Goal: Information Seeking & Learning: Check status

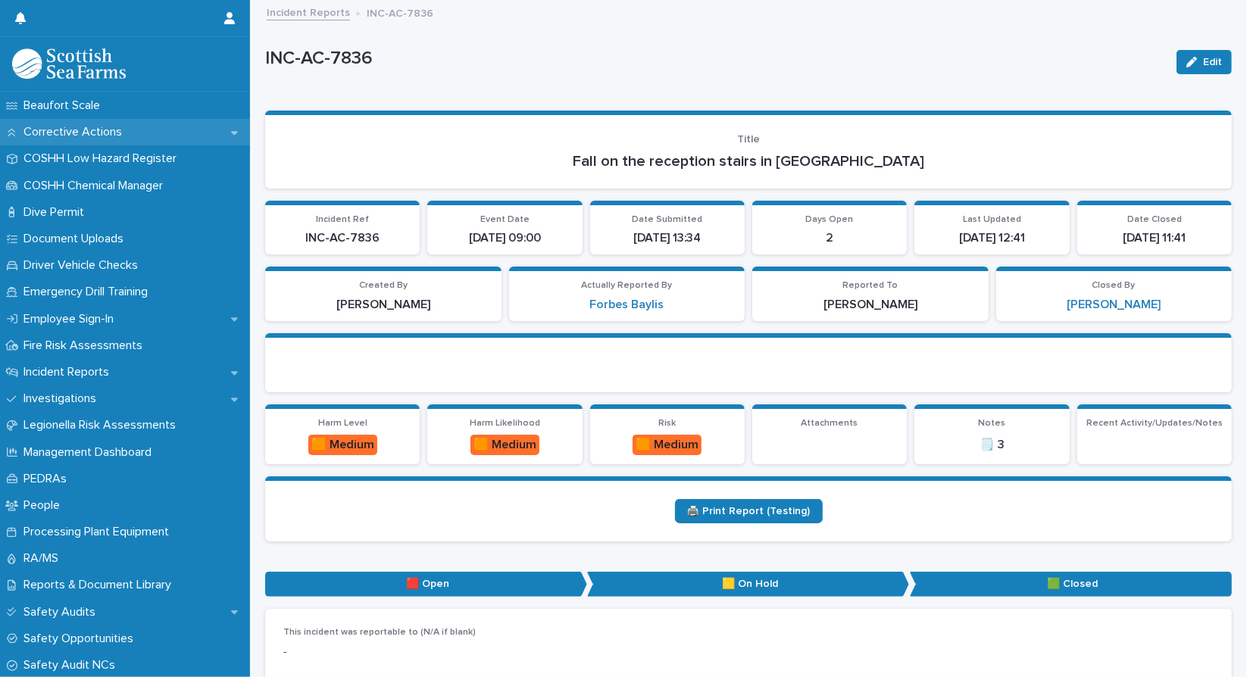
scroll to position [346, 0]
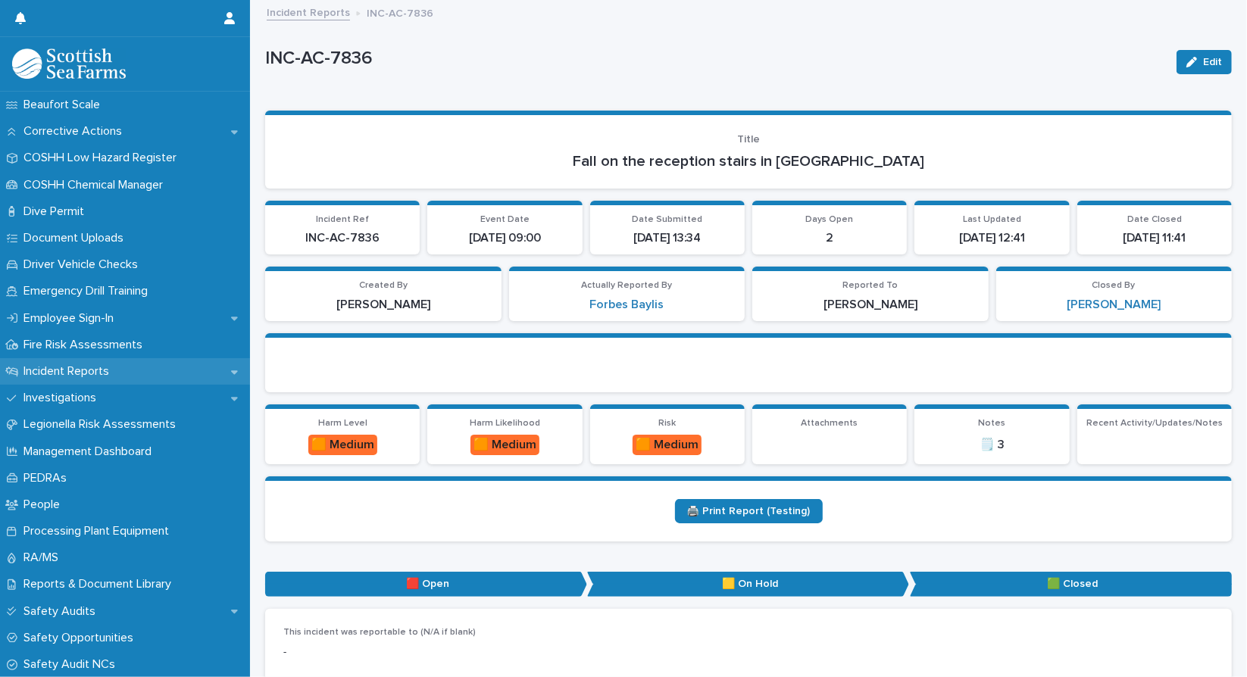
click at [89, 365] on p "Incident Reports" at bounding box center [69, 371] width 104 height 14
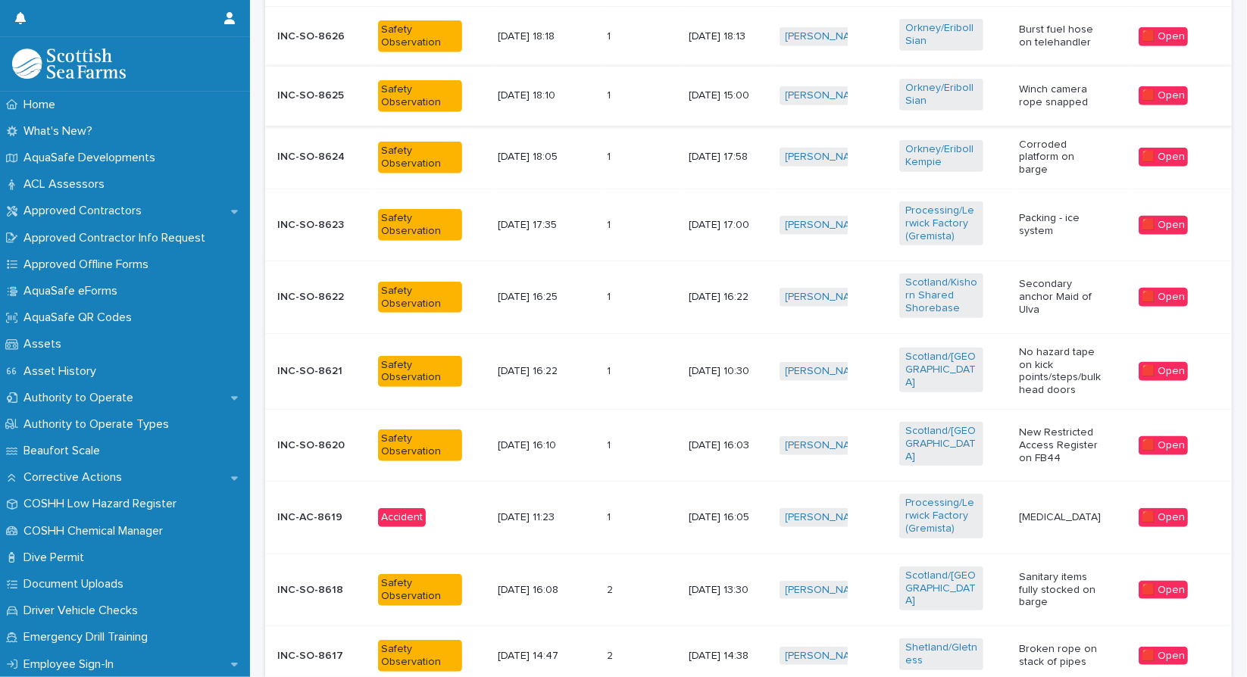
scroll to position [615, 0]
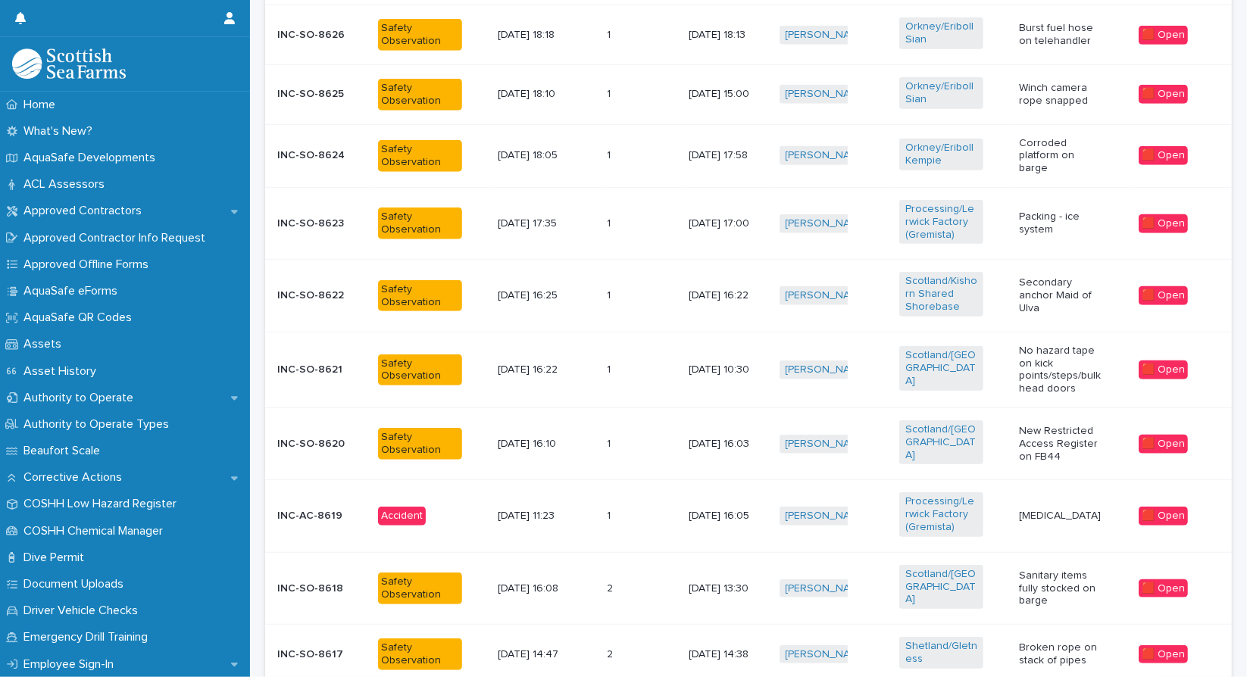
click at [466, 503] on div "Accident" at bounding box center [432, 516] width 108 height 31
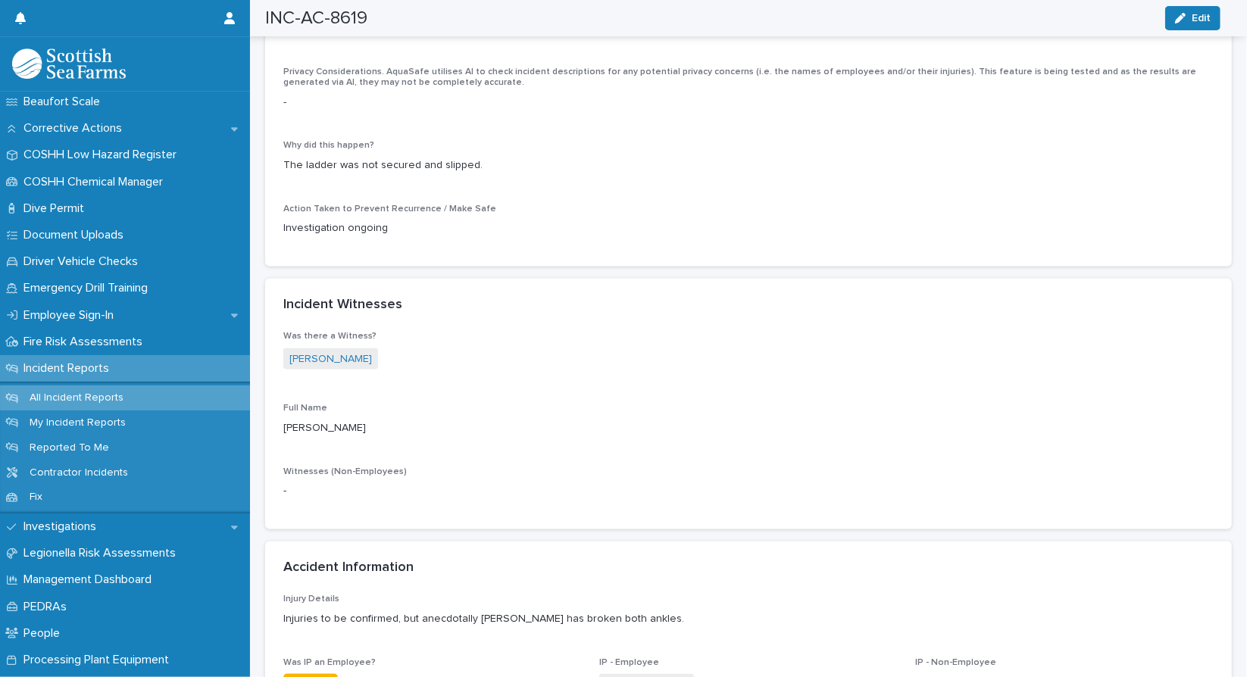
scroll to position [350, 0]
click at [58, 524] on p "Investigations" at bounding box center [62, 526] width 91 height 14
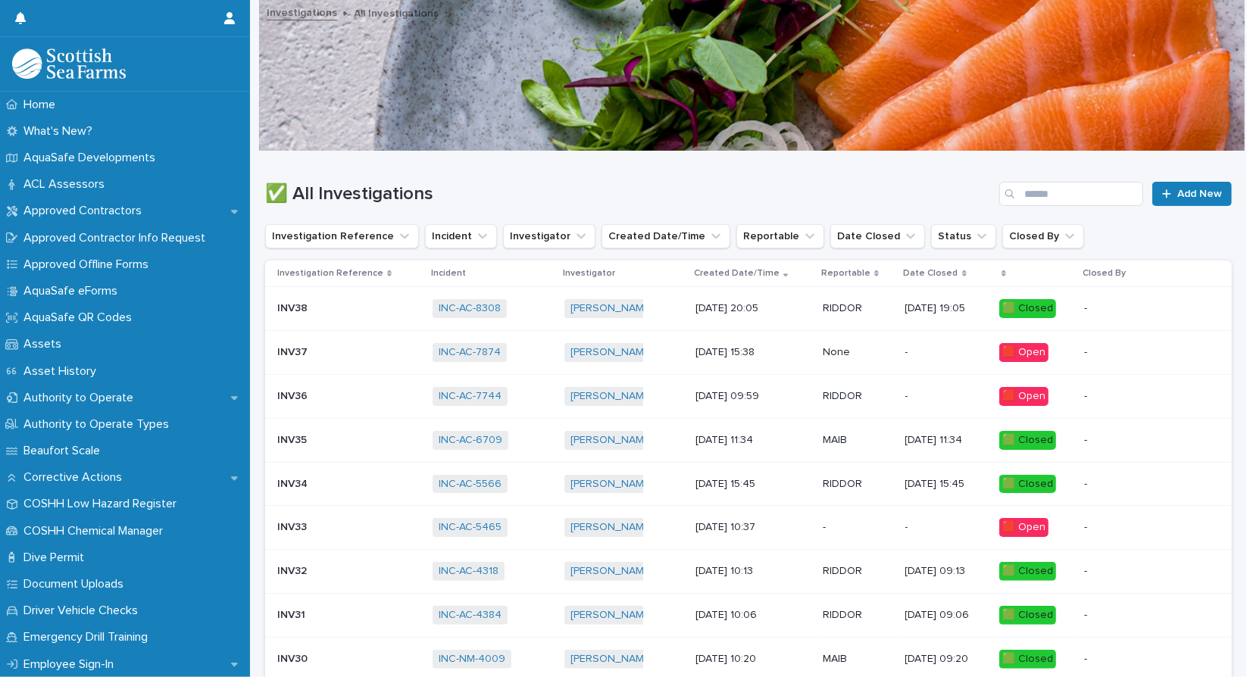
click at [335, 299] on div "INV38 INV38" at bounding box center [348, 308] width 143 height 25
click at [327, 399] on p at bounding box center [324, 396] width 95 height 13
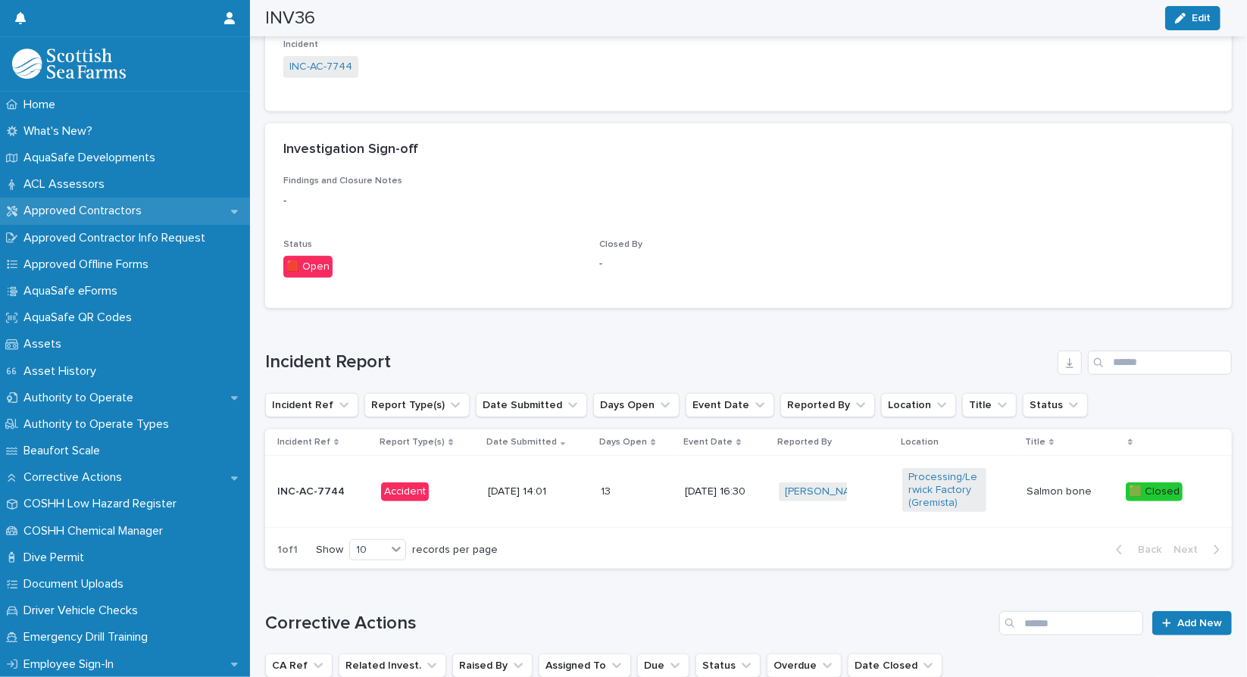
scroll to position [531, 0]
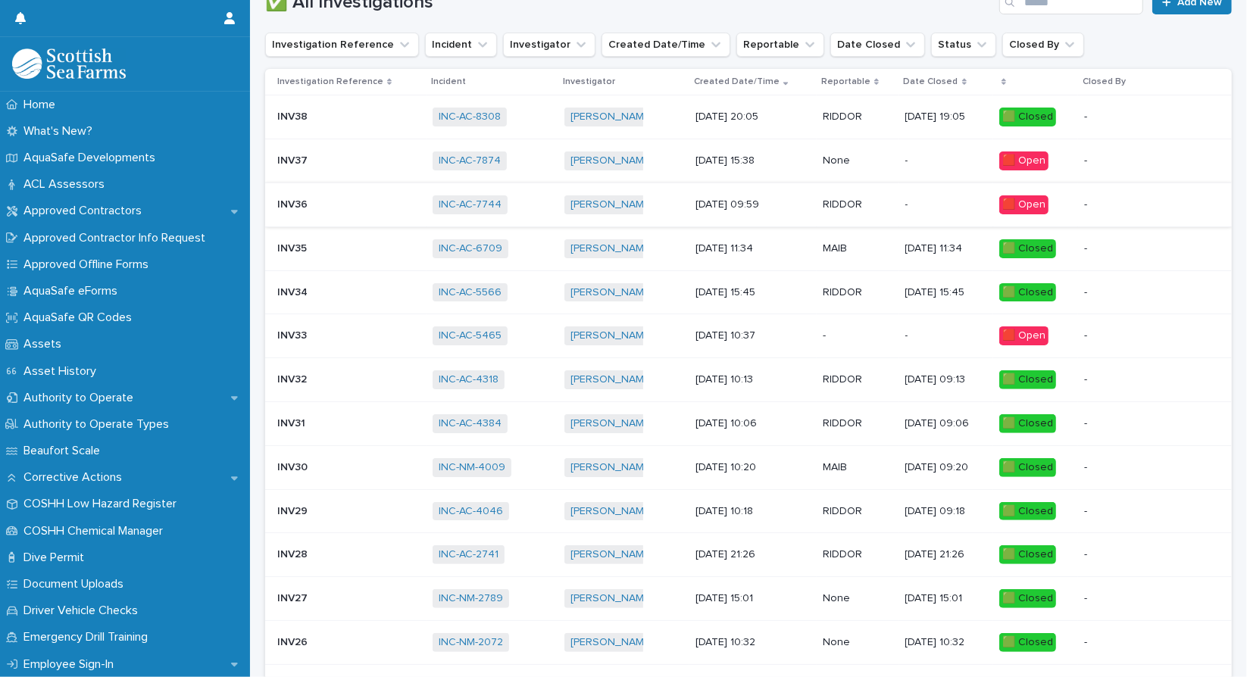
scroll to position [192, 0]
click at [339, 286] on p at bounding box center [324, 292] width 95 height 13
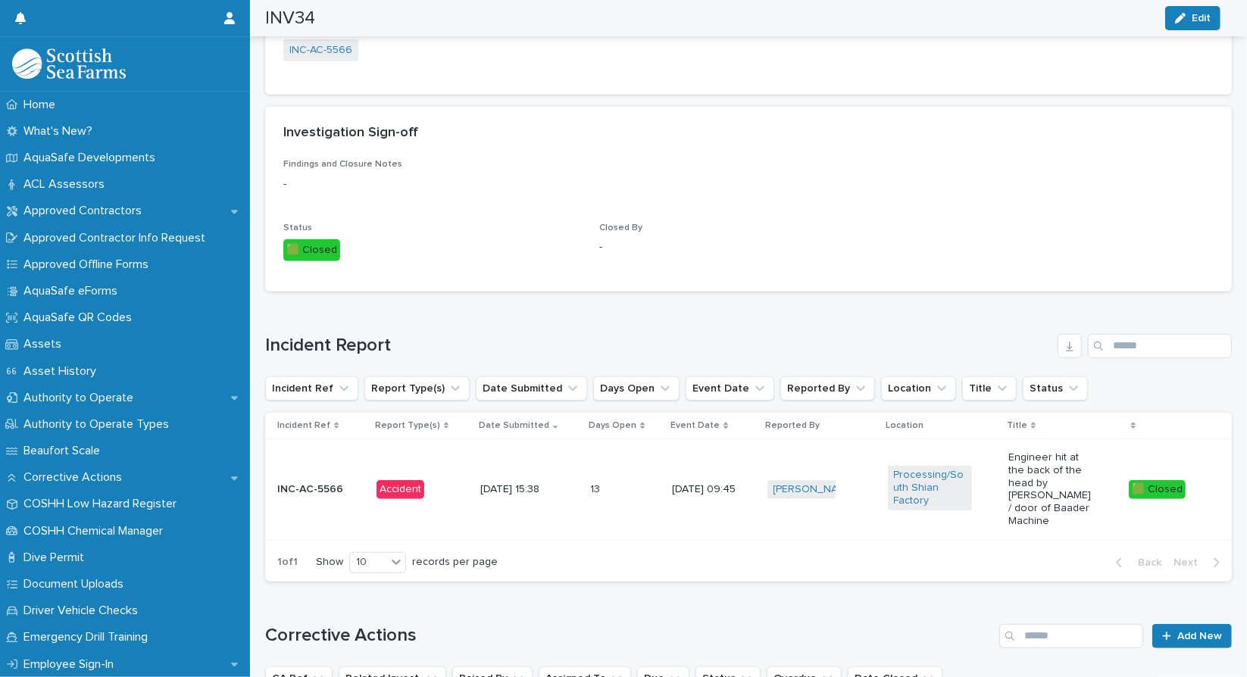
scroll to position [504, 0]
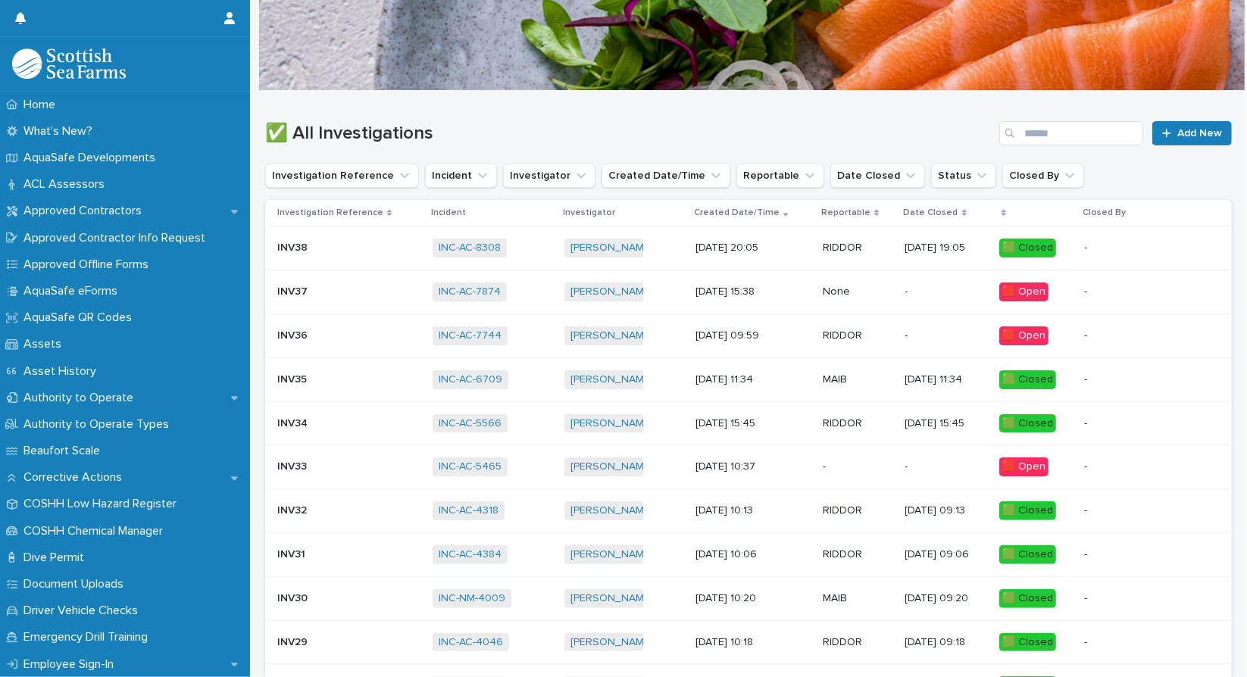
scroll to position [58, 0]
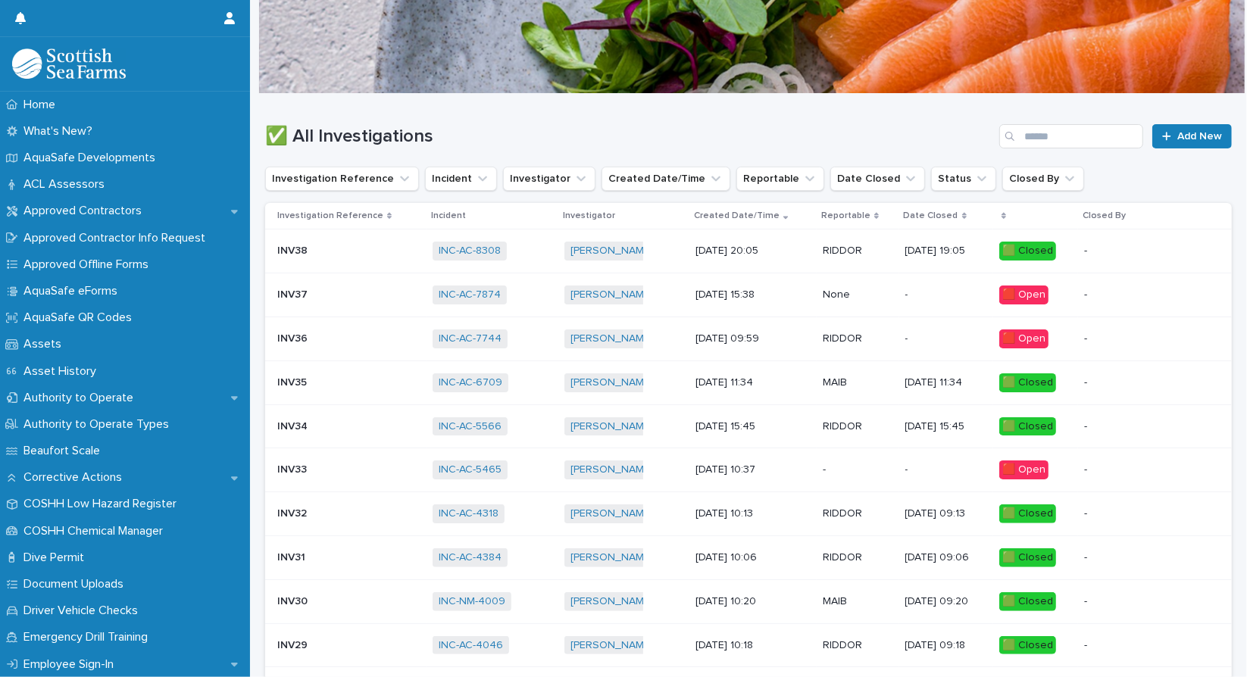
click at [302, 377] on p "INV35" at bounding box center [293, 382] width 33 height 16
